Goal: Information Seeking & Learning: Learn about a topic

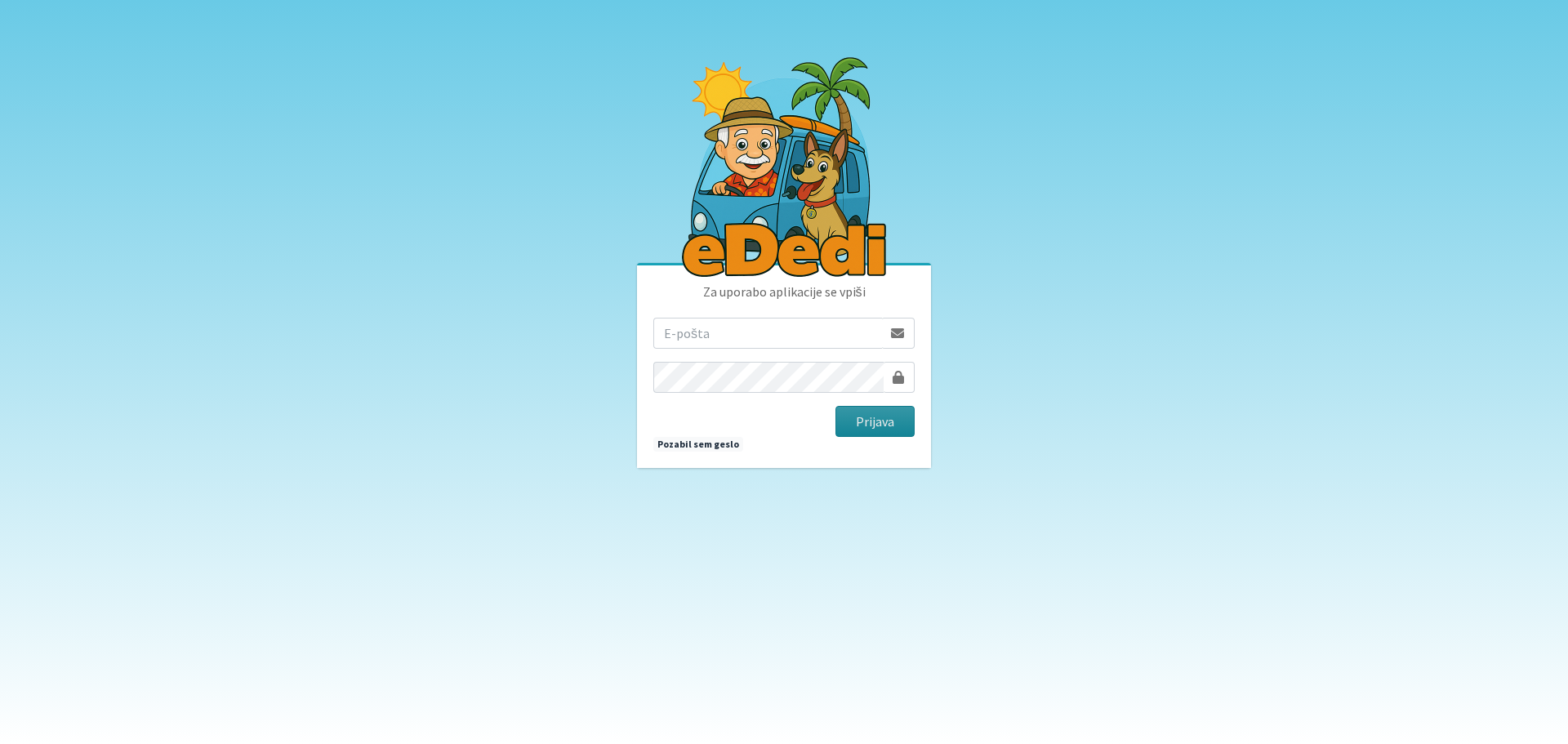
type input "[EMAIL_ADDRESS][DOMAIN_NAME]"
click at [871, 417] on button "Prijava" at bounding box center [874, 421] width 79 height 31
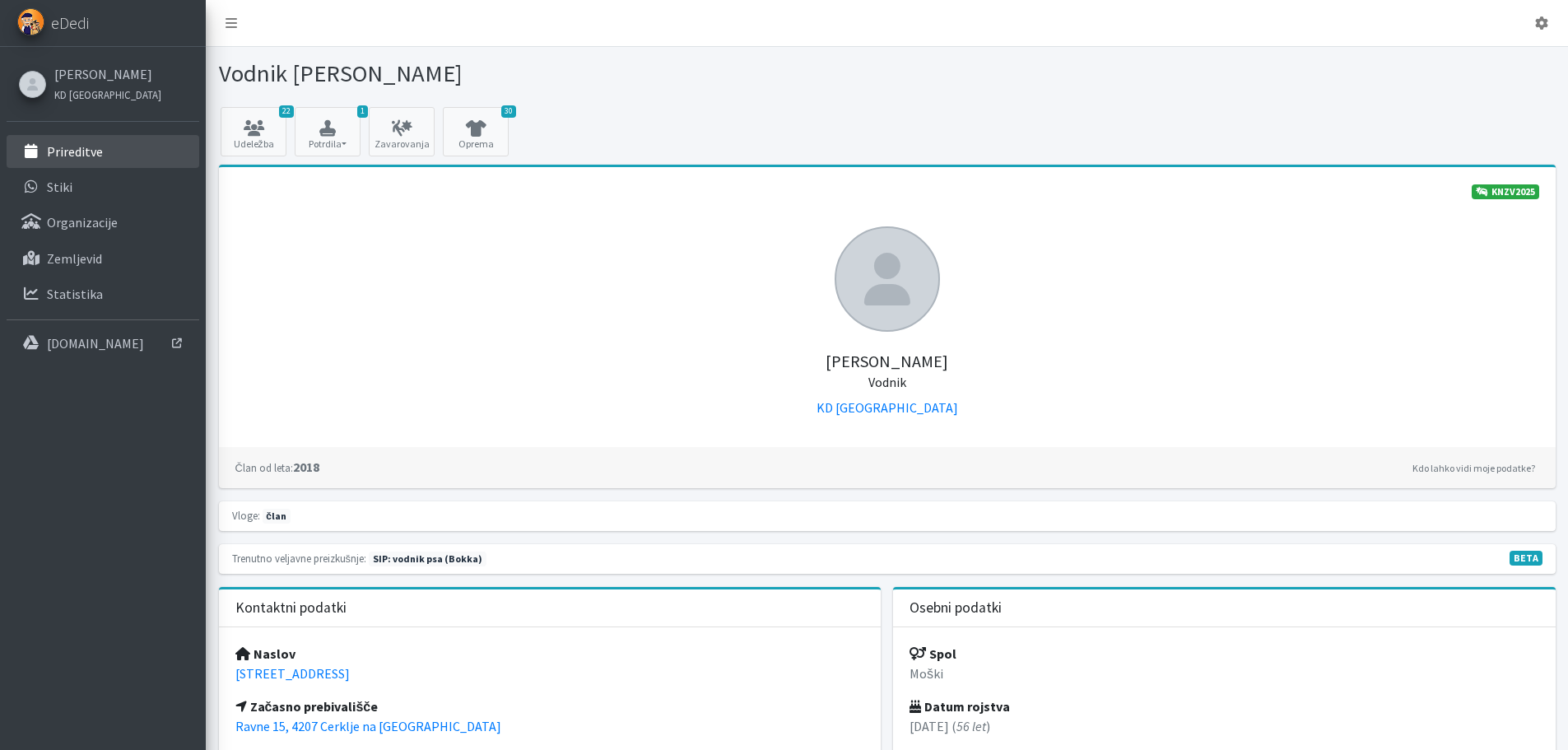
click at [85, 157] on p "Prireditve" at bounding box center [75, 152] width 56 height 17
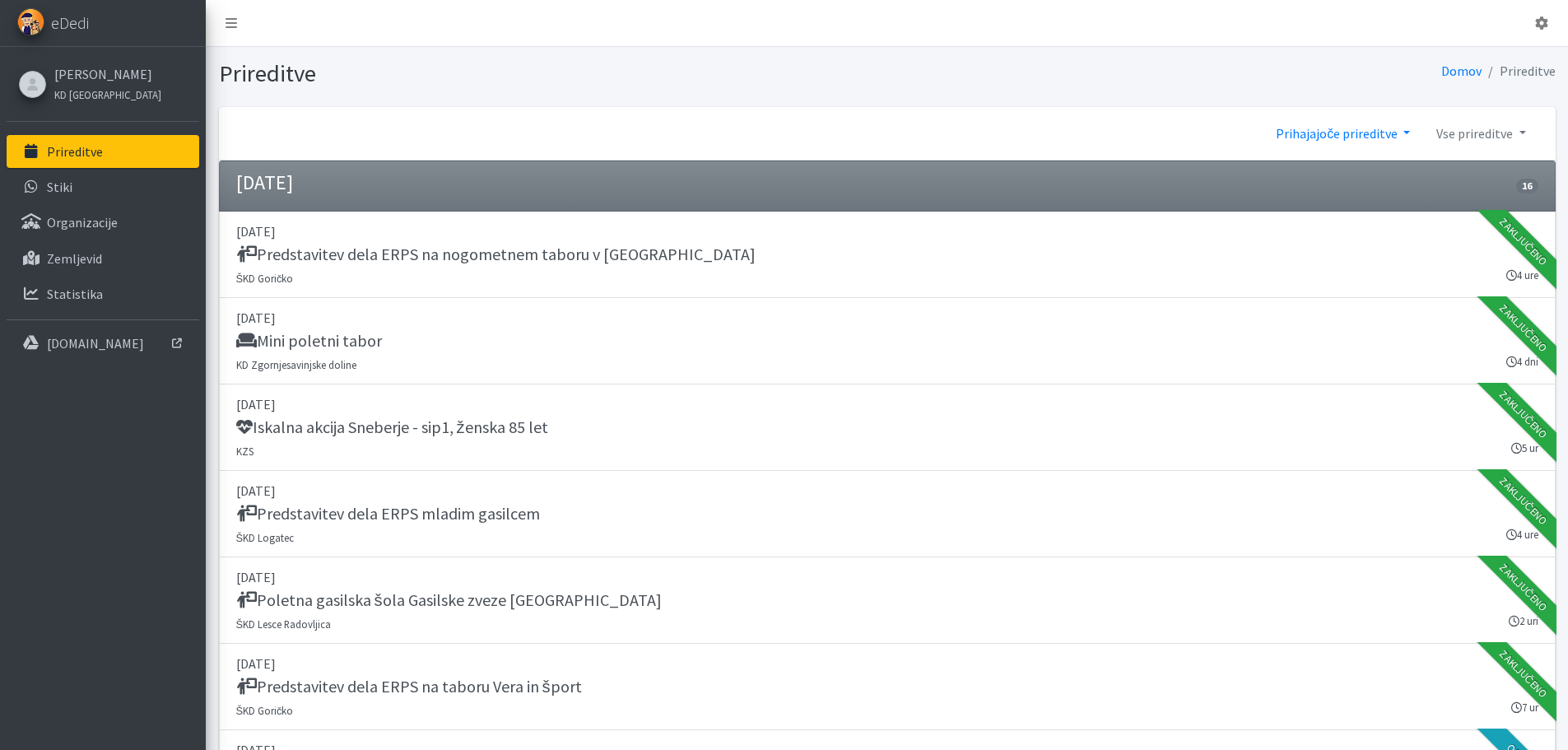
click at [1405, 136] on link "Prihajajoče prireditve" at bounding box center [1343, 133] width 160 height 33
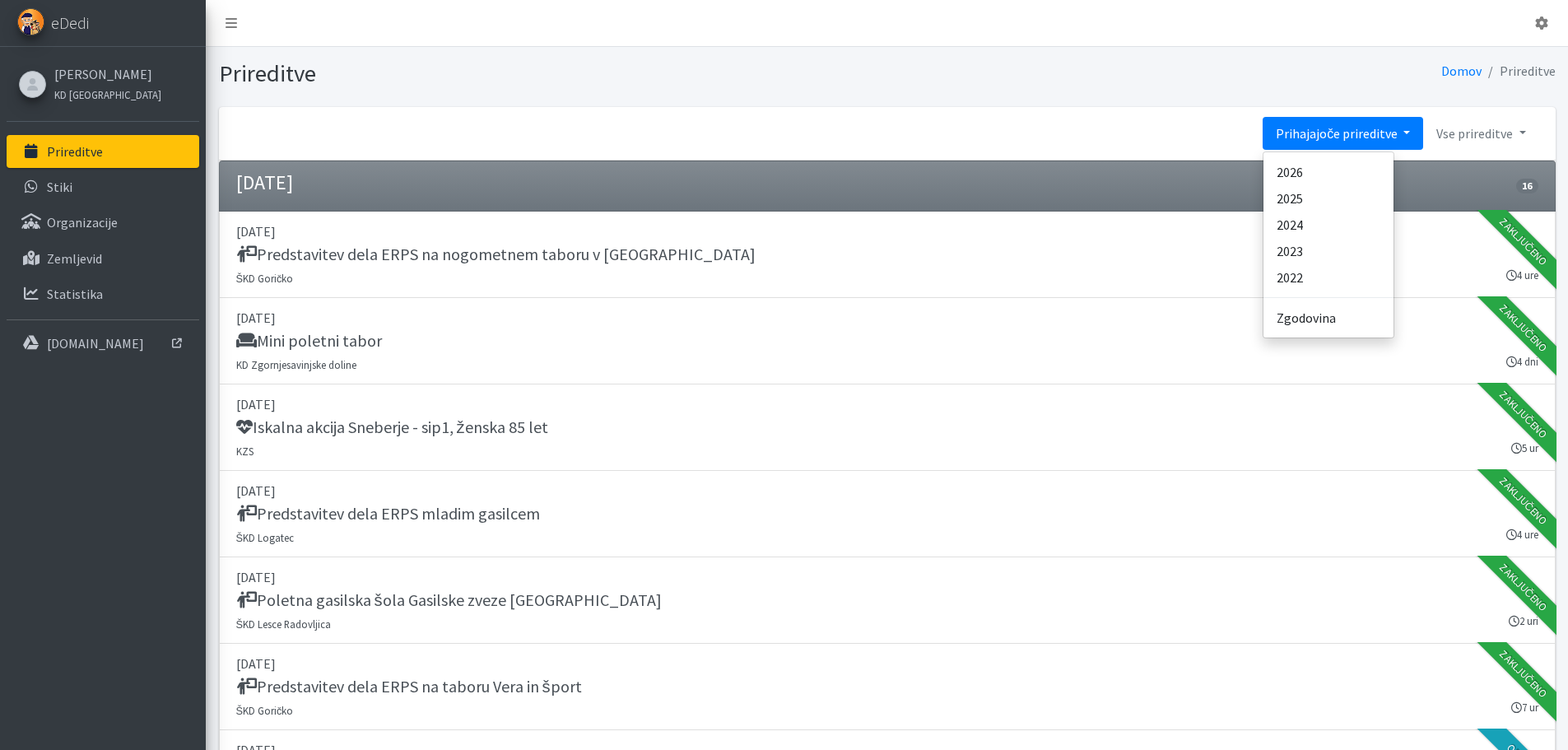
click at [1405, 136] on link "Prihajajoče prireditve" at bounding box center [1343, 133] width 160 height 33
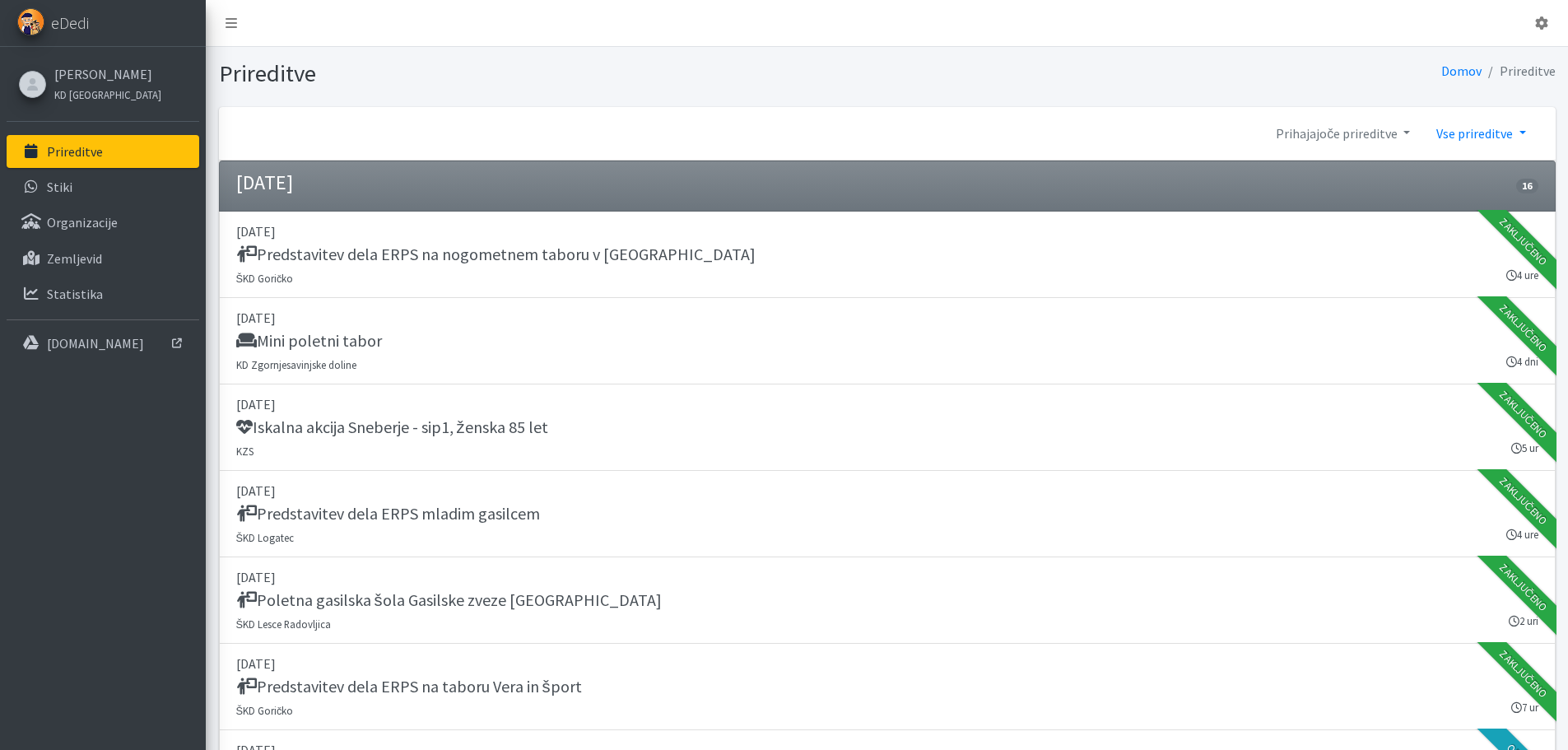
click at [1525, 136] on link "Vse prireditve" at bounding box center [1481, 133] width 115 height 33
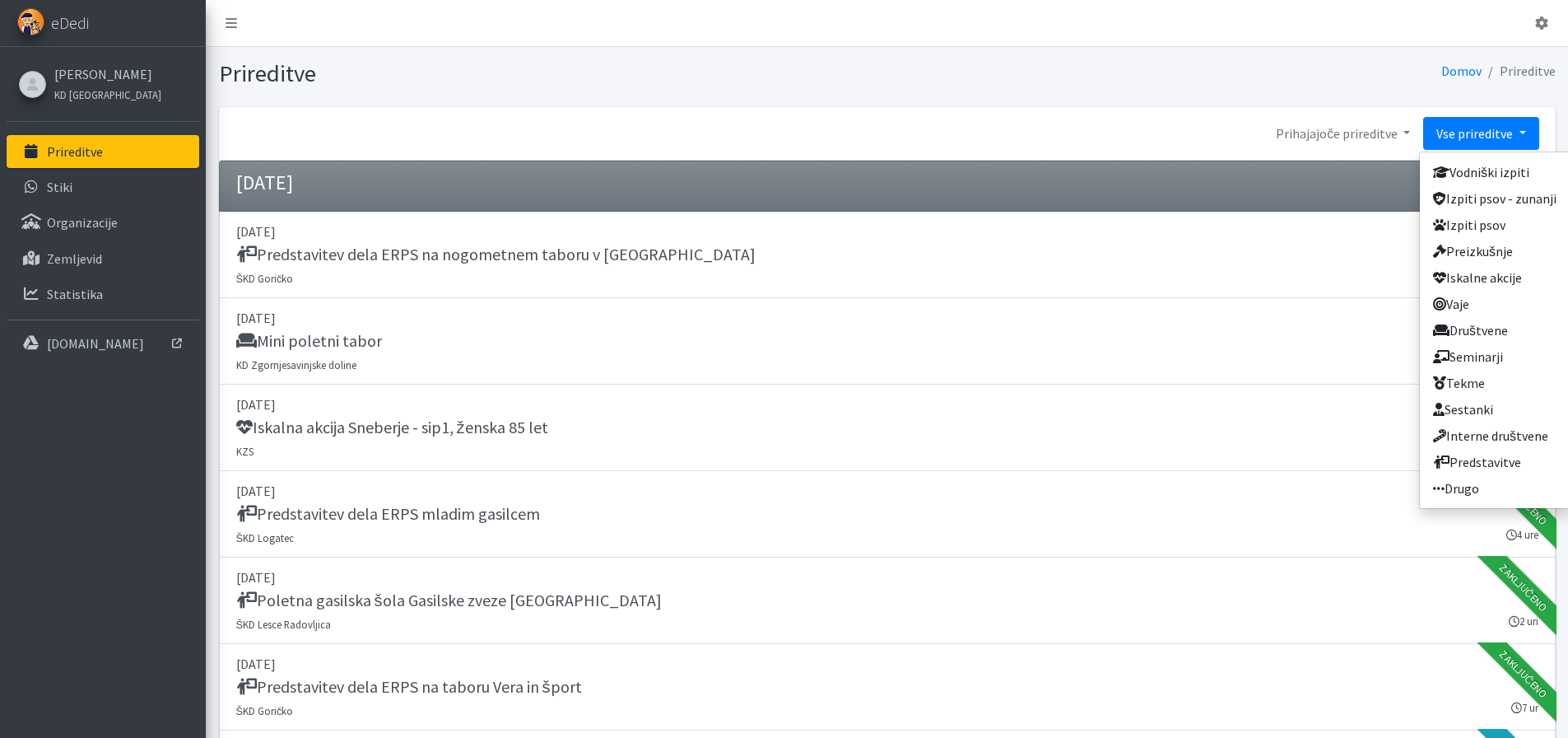
click at [1518, 137] on link "Vse prireditve" at bounding box center [1481, 133] width 115 height 33
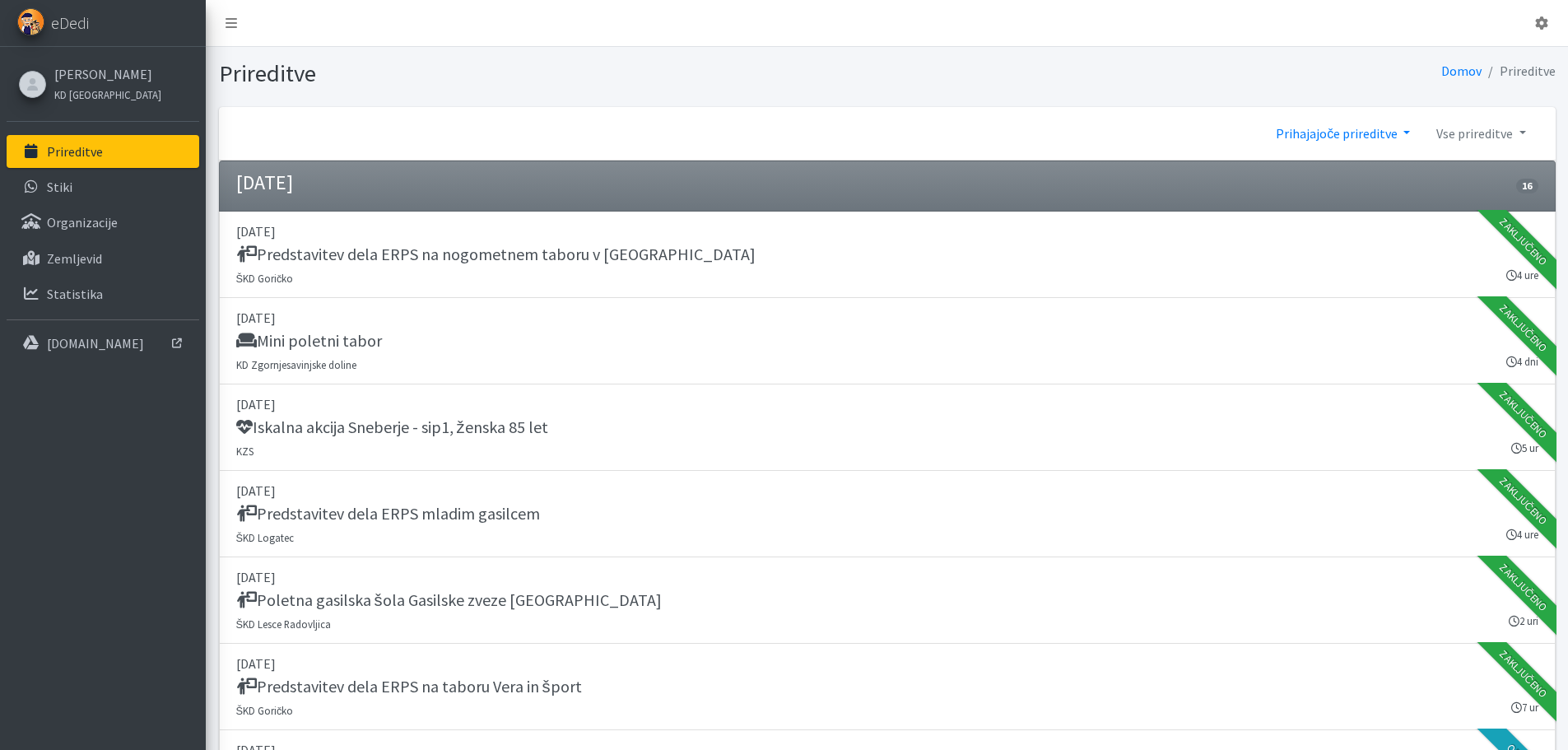
click at [1404, 137] on link "Prihajajoče prireditve" at bounding box center [1343, 133] width 160 height 33
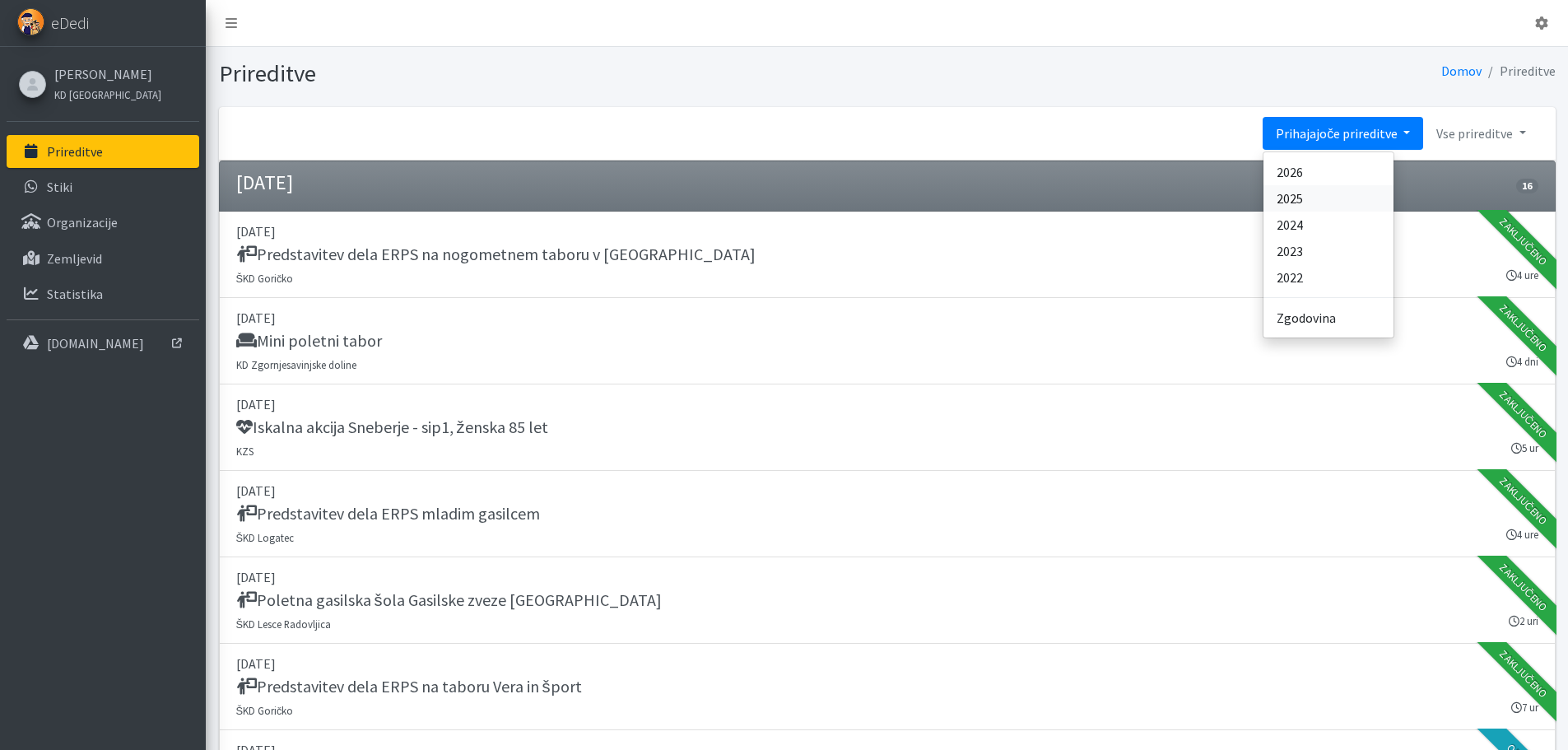
click at [1315, 200] on link "2025" at bounding box center [1328, 198] width 130 height 26
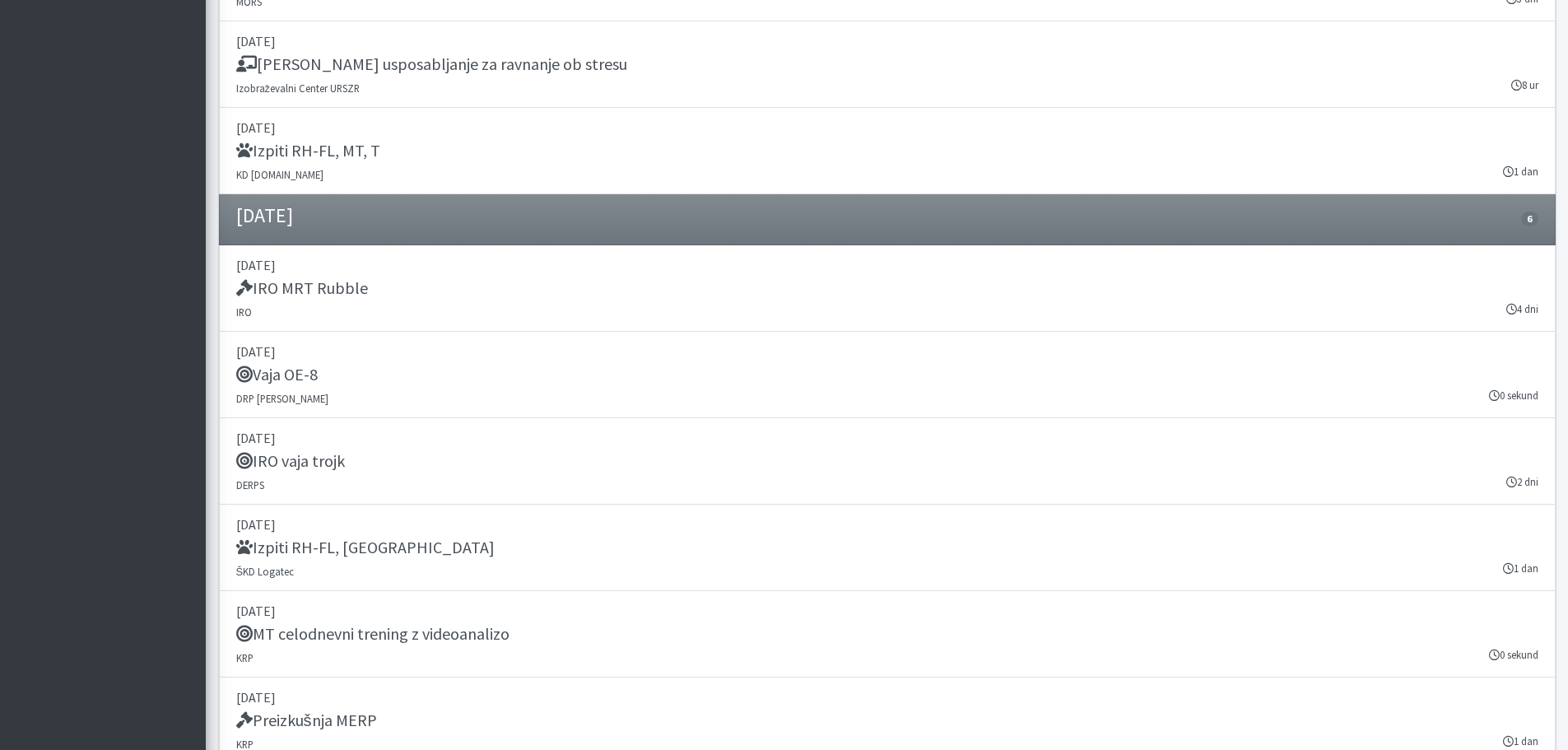
scroll to position [18841, 0]
